Goal: Task Accomplishment & Management: Complete application form

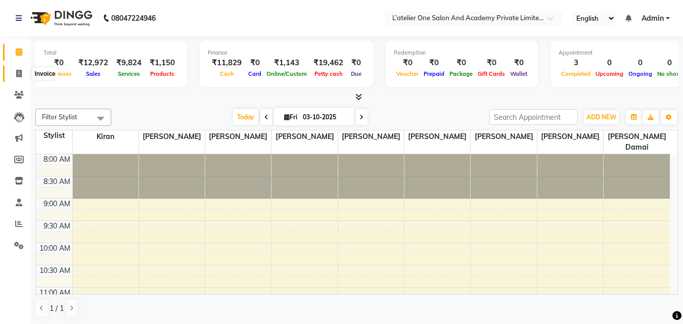
click at [22, 76] on span at bounding box center [19, 74] width 18 height 12
select select "6939"
select select "service"
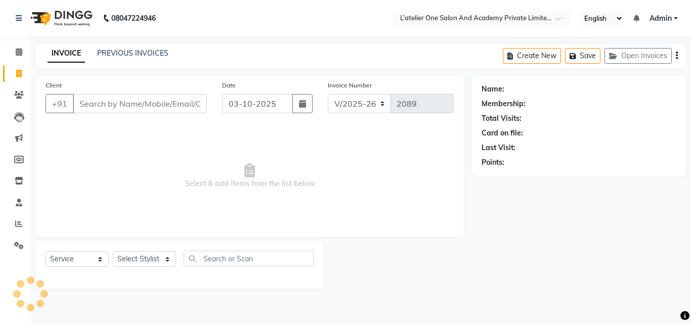
click at [106, 102] on input "Client" at bounding box center [140, 103] width 134 height 19
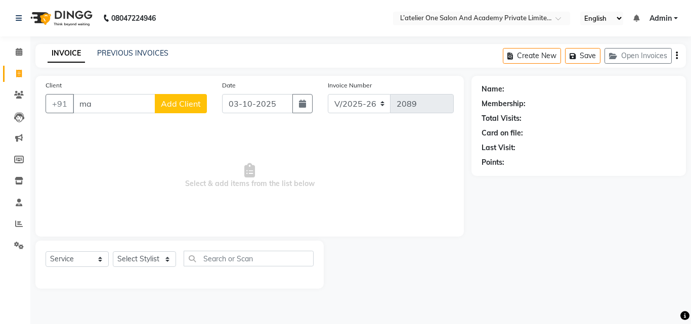
type input "m"
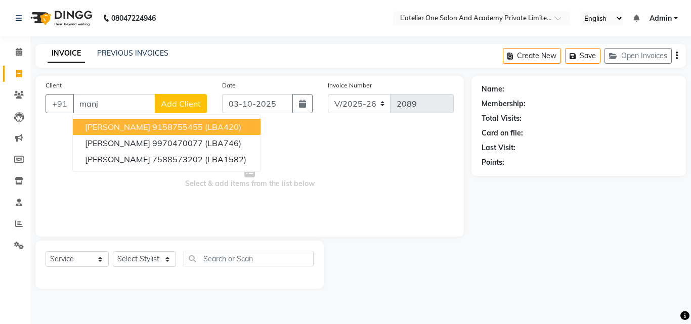
click at [107, 128] on span "[PERSON_NAME]" at bounding box center [117, 127] width 65 height 10
type input "9158755455"
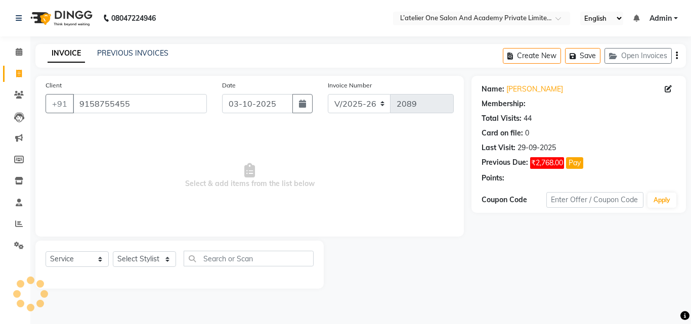
select select "2: Object"
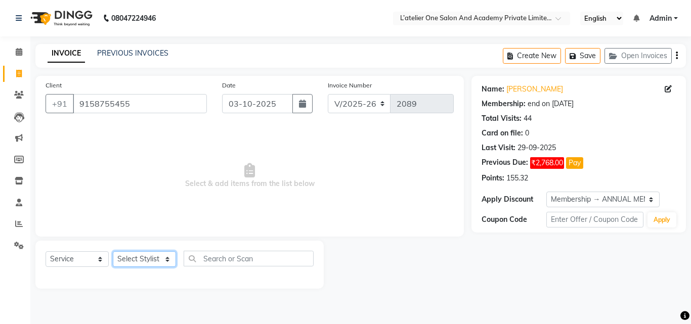
click at [137, 257] on select "Select Stylist [PERSON_NAME] [PERSON_NAME] [PERSON_NAME] [PERSON_NAME] [PERSON_…" at bounding box center [144, 259] width 63 height 16
select select "55360"
click at [113, 251] on select "Select Stylist [PERSON_NAME] [PERSON_NAME] [PERSON_NAME] [PERSON_NAME] [PERSON_…" at bounding box center [144, 259] width 63 height 16
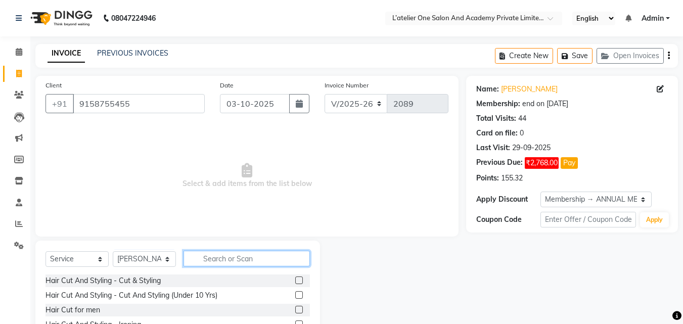
click at [232, 260] on input "text" at bounding box center [247, 259] width 126 height 16
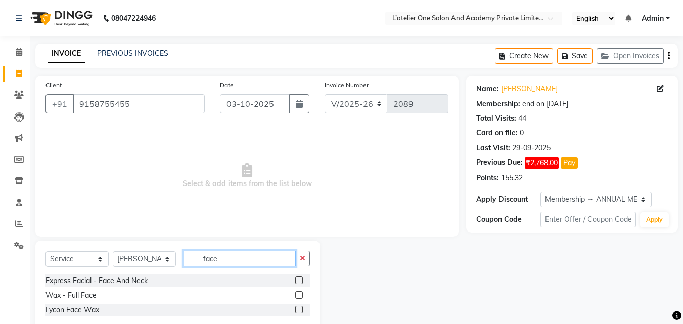
type input "face"
click at [299, 280] on label at bounding box center [299, 281] width 8 height 8
click at [299, 280] on input "checkbox" at bounding box center [298, 281] width 7 height 7
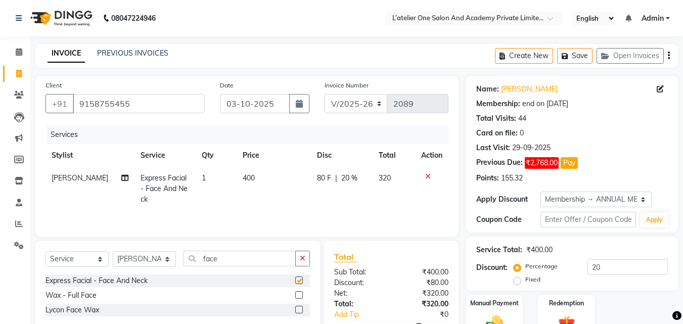
checkbox input "false"
click at [229, 258] on input "face" at bounding box center [240, 259] width 112 height 16
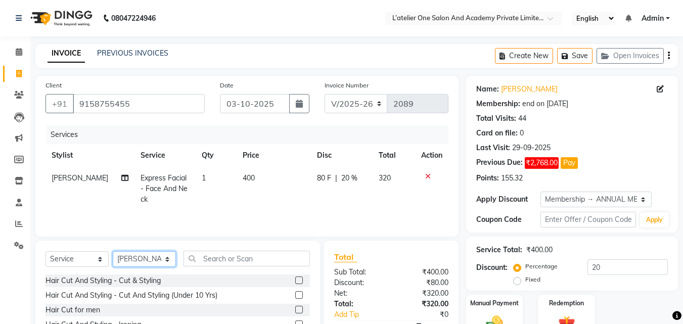
click at [139, 256] on select "Select Stylist [PERSON_NAME] [PERSON_NAME] [PERSON_NAME] [PERSON_NAME] [PERSON_…" at bounding box center [144, 259] width 63 height 16
select select "68174"
click at [113, 251] on select "Select Stylist [PERSON_NAME] [PERSON_NAME] [PERSON_NAME] [PERSON_NAME] [PERSON_…" at bounding box center [144, 259] width 63 height 16
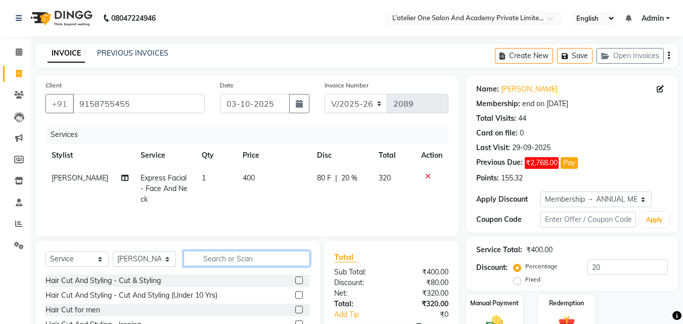
click at [224, 254] on input "text" at bounding box center [247, 259] width 126 height 16
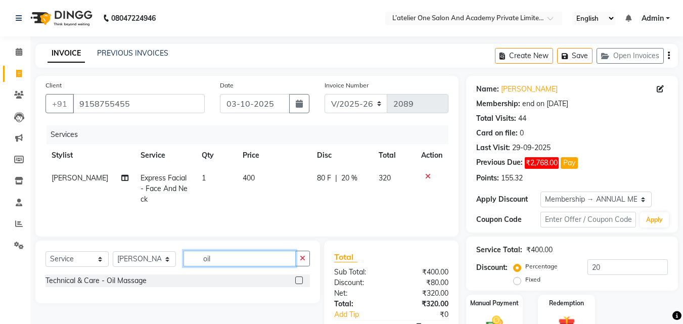
type input "oil"
click at [295, 280] on label at bounding box center [299, 281] width 8 height 8
click at [295, 280] on input "checkbox" at bounding box center [298, 281] width 7 height 7
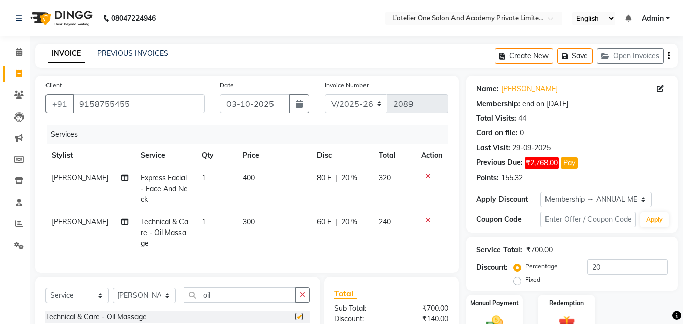
checkbox input "false"
click at [270, 287] on input "oil" at bounding box center [240, 295] width 112 height 16
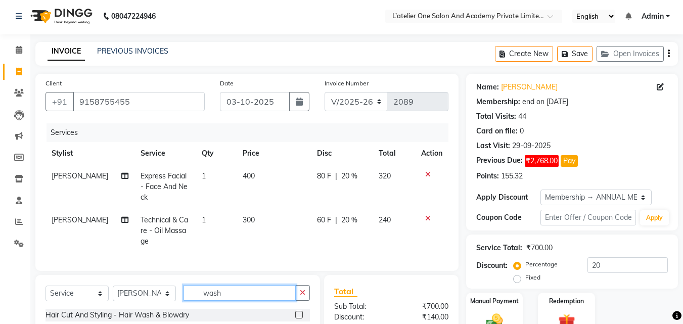
scroll to position [4, 0]
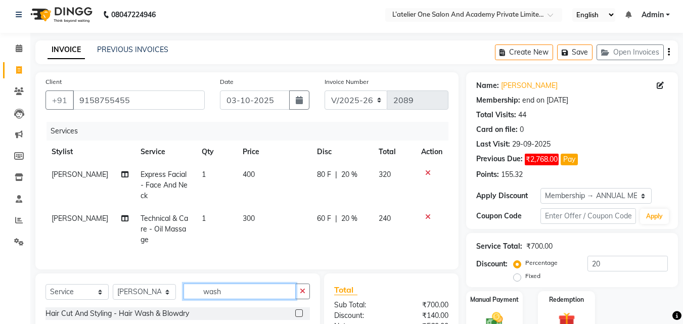
type input "wash"
click at [300, 309] on label at bounding box center [299, 313] width 8 height 8
click at [300, 310] on input "checkbox" at bounding box center [298, 313] width 7 height 7
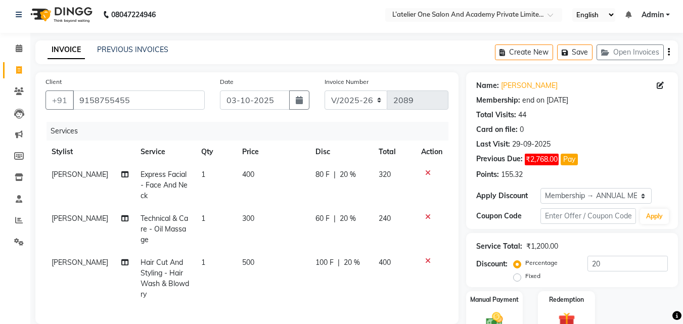
checkbox input "false"
click at [278, 261] on td "500" at bounding box center [273, 278] width 74 height 55
select select "68174"
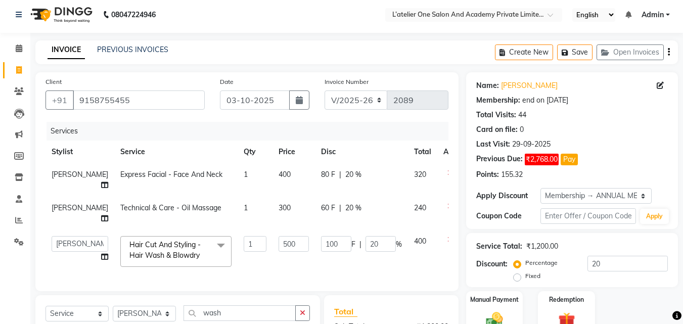
click at [278, 261] on td "500" at bounding box center [294, 251] width 42 height 43
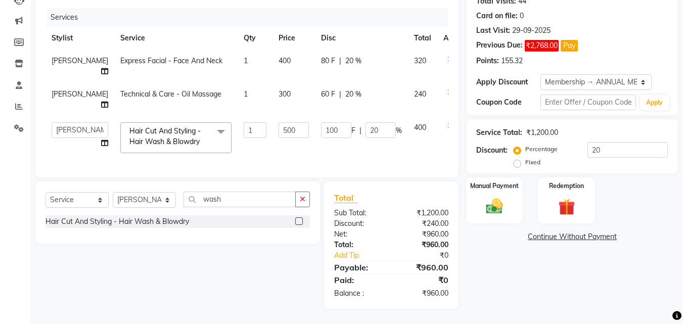
scroll to position [125, 0]
click at [279, 122] on input "500" at bounding box center [294, 130] width 30 height 16
type input "5"
type input "400"
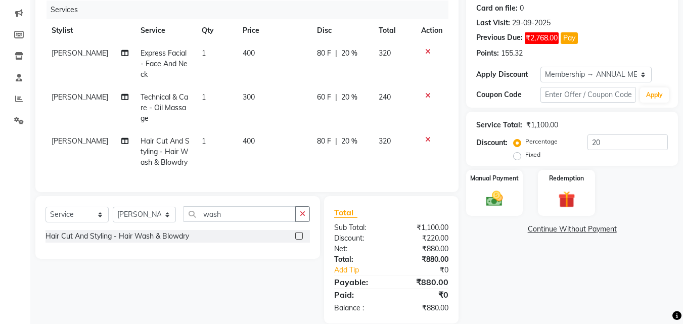
click at [274, 141] on td "400" at bounding box center [274, 152] width 74 height 44
select select "68174"
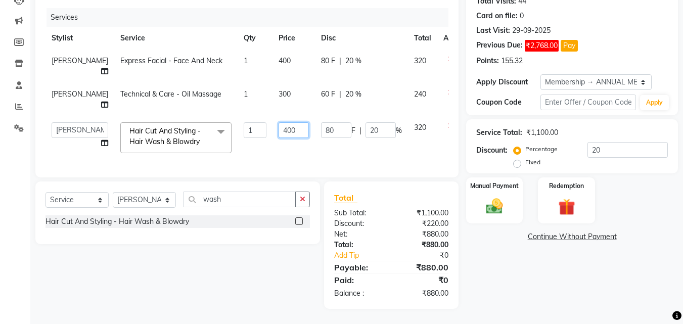
scroll to position [8, 0]
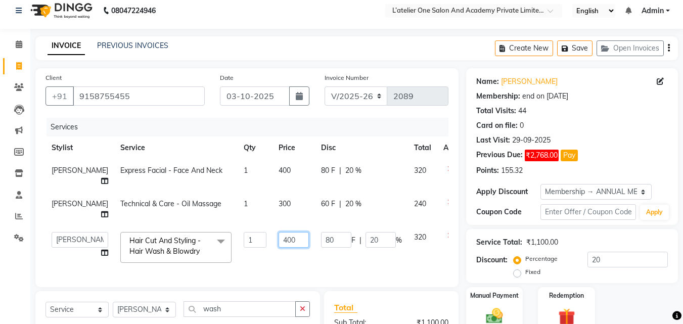
drag, startPoint x: 274, startPoint y: 141, endPoint x: 299, endPoint y: 2, distance: 140.8
click at [299, 2] on app-home "08047224946 Select Location × L’atelier One Salon And Academy Private Limited, …" at bounding box center [341, 212] width 683 height 441
type input "400"
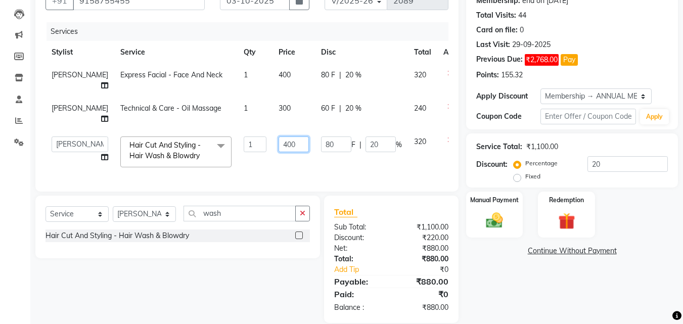
scroll to position [125, 0]
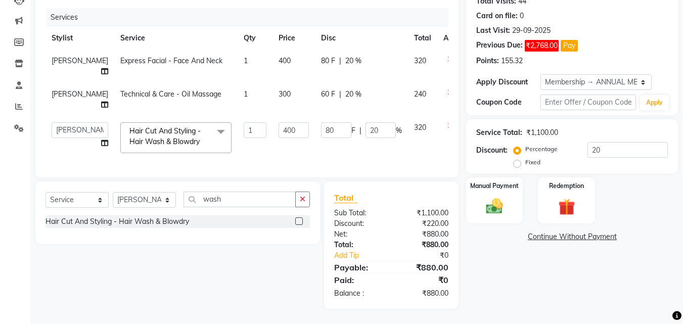
click at [273, 96] on td "300" at bounding box center [294, 99] width 42 height 33
select select "68174"
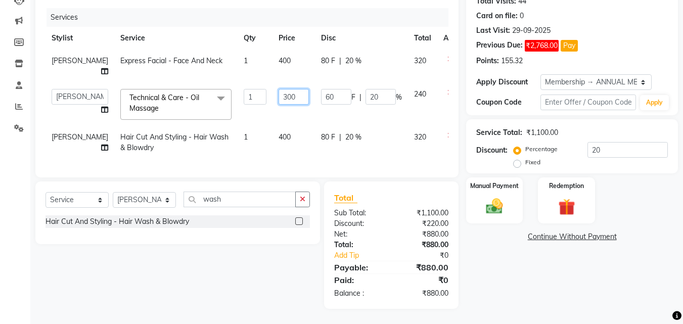
click at [279, 96] on input "300" at bounding box center [294, 97] width 30 height 16
type input "400"
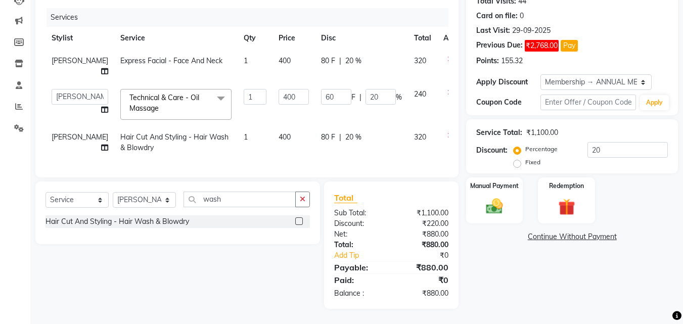
click at [273, 135] on td "400" at bounding box center [294, 142] width 42 height 33
select select "68174"
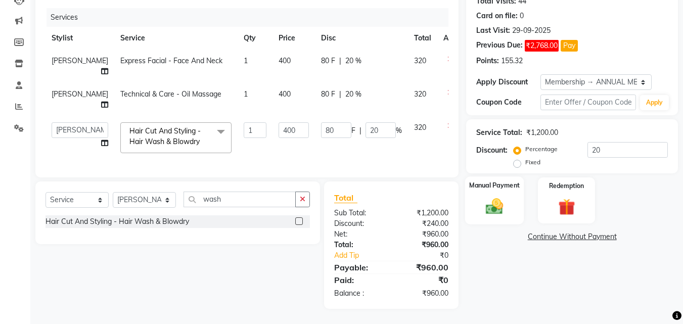
click at [502, 188] on div "Manual Payment" at bounding box center [494, 200] width 59 height 48
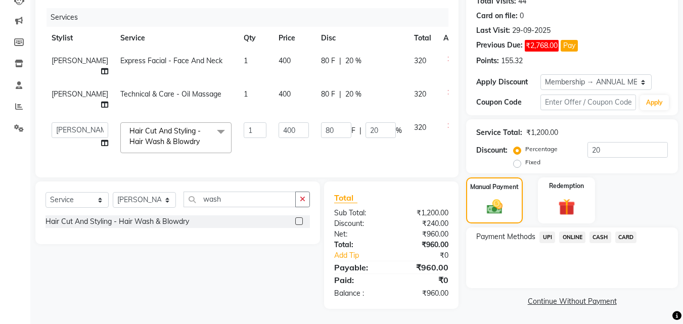
click at [570, 232] on span "ONLINE" at bounding box center [572, 238] width 26 height 12
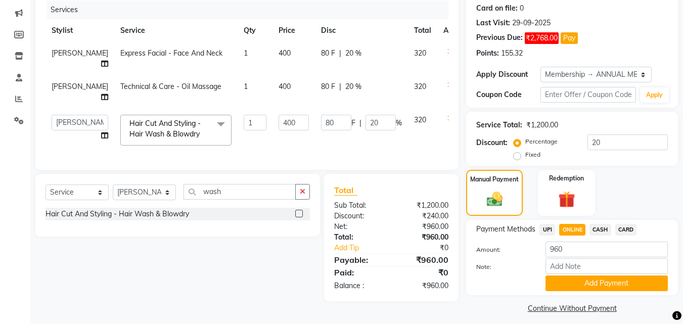
click at [579, 309] on link "Continue Without Payment" at bounding box center [572, 308] width 208 height 11
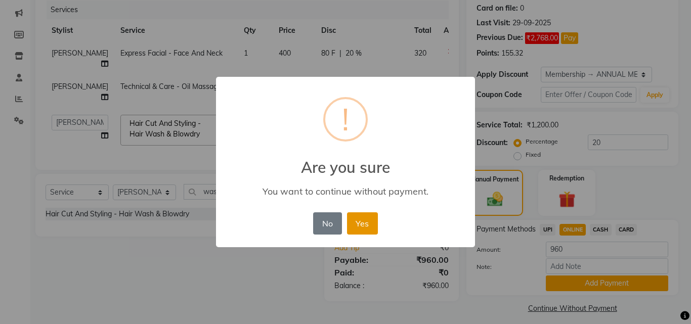
click at [359, 216] on button "Yes" at bounding box center [362, 223] width 31 height 22
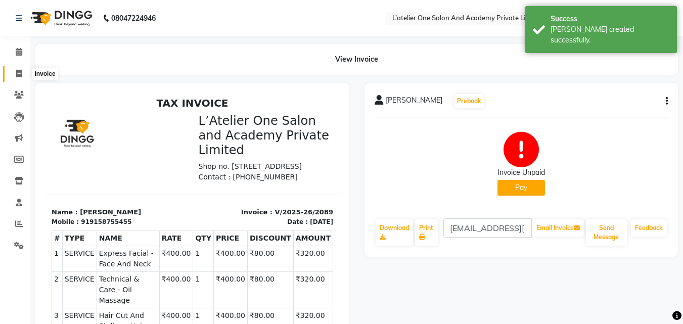
click at [11, 77] on span at bounding box center [19, 74] width 18 height 12
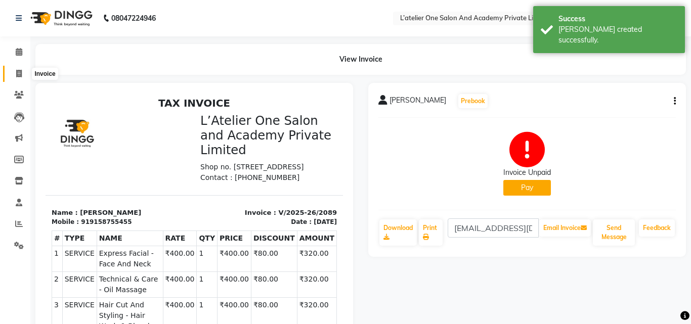
select select "6939"
select select "service"
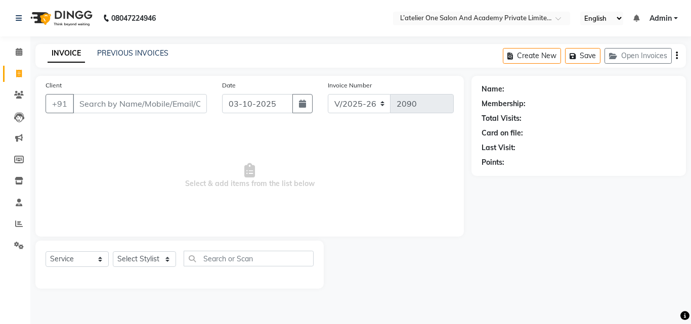
click at [12, 77] on span at bounding box center [19, 74] width 18 height 12
select select "service"
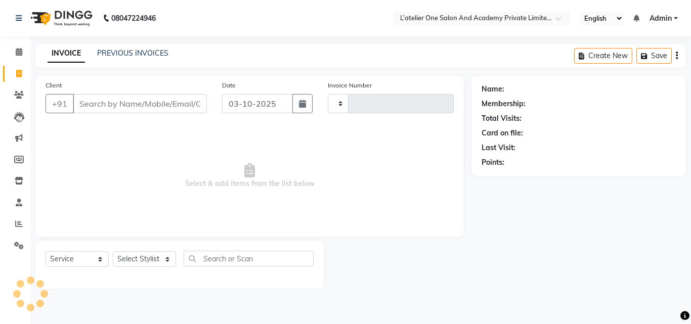
type input "2090"
select select "6939"
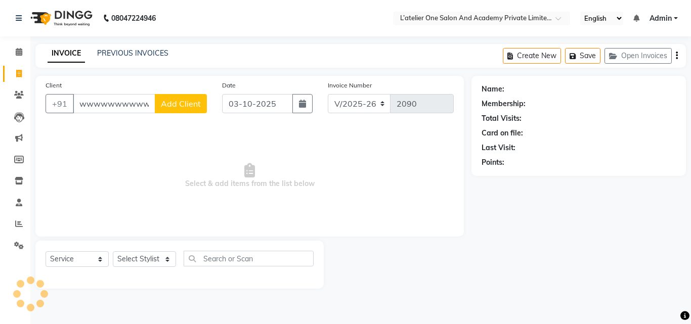
scroll to position [0, 70]
type input "wwwwwwwwwwwwwwwwwwww"
